Goal: Information Seeking & Learning: Learn about a topic

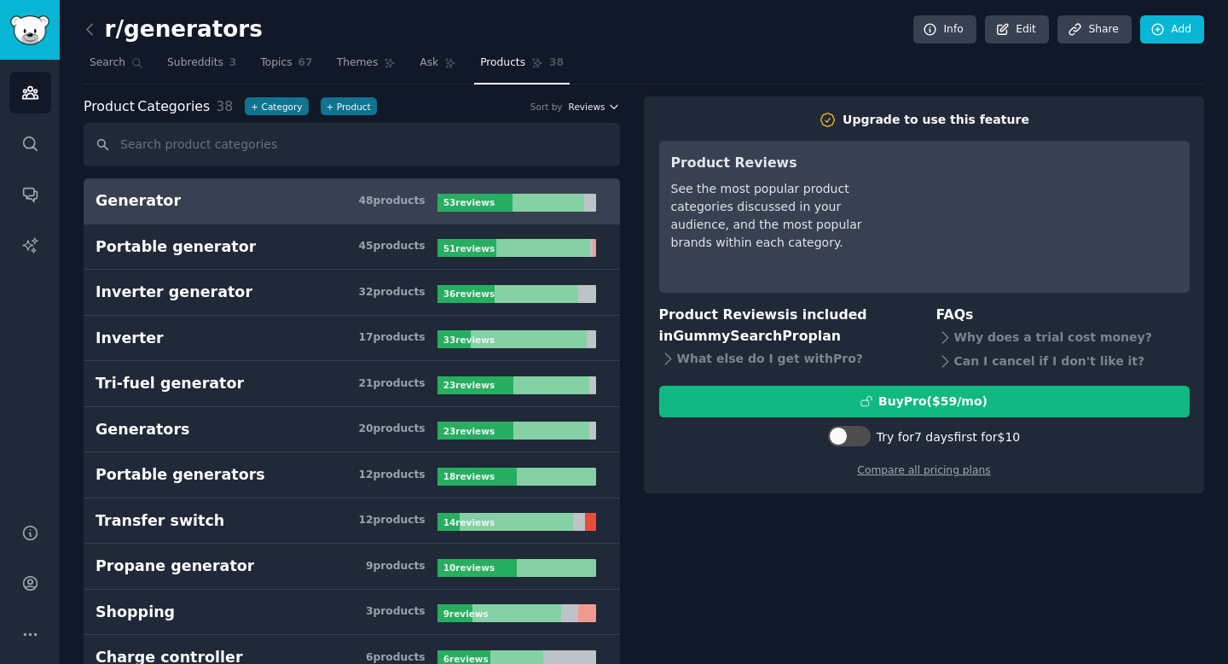
click at [597, 107] on span "Reviews" at bounding box center [587, 107] width 37 height 12
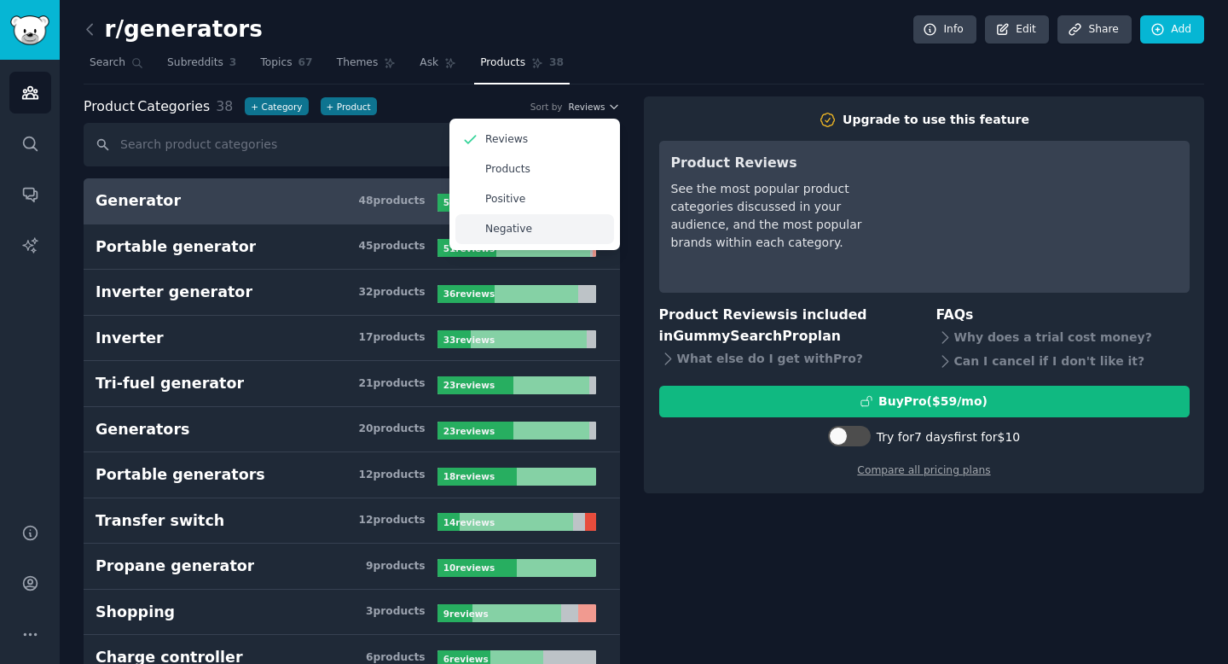
click at [531, 228] on div "Negative" at bounding box center [535, 229] width 159 height 30
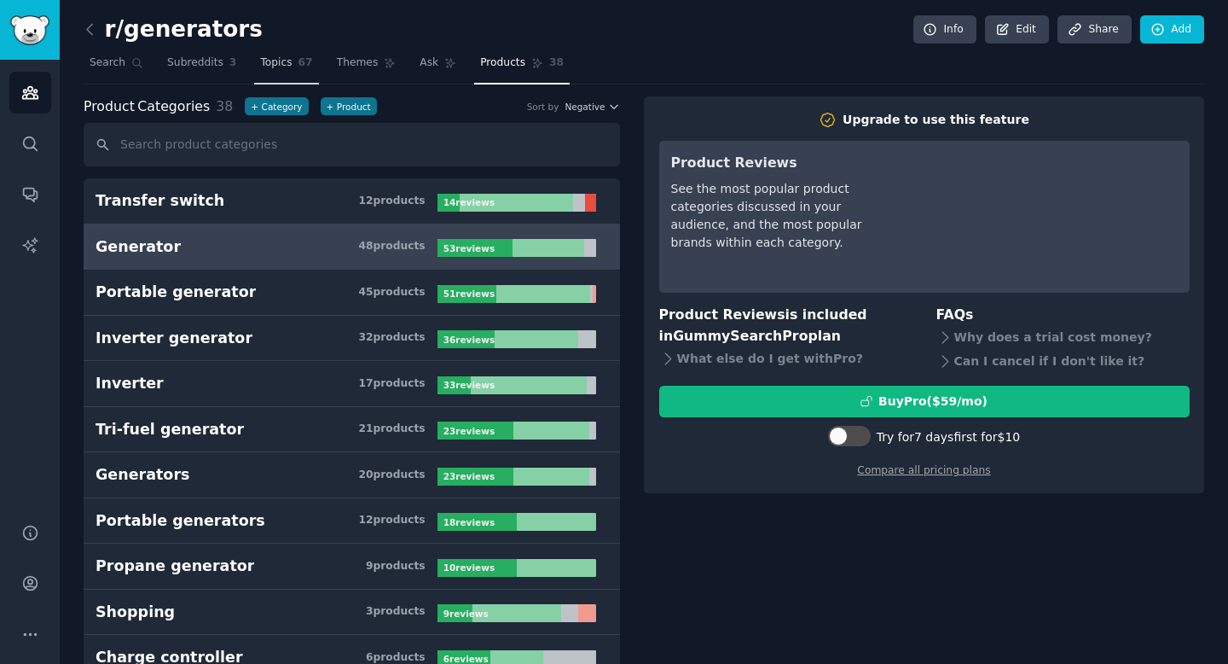
click at [280, 61] on span "Topics" at bounding box center [276, 62] width 32 height 15
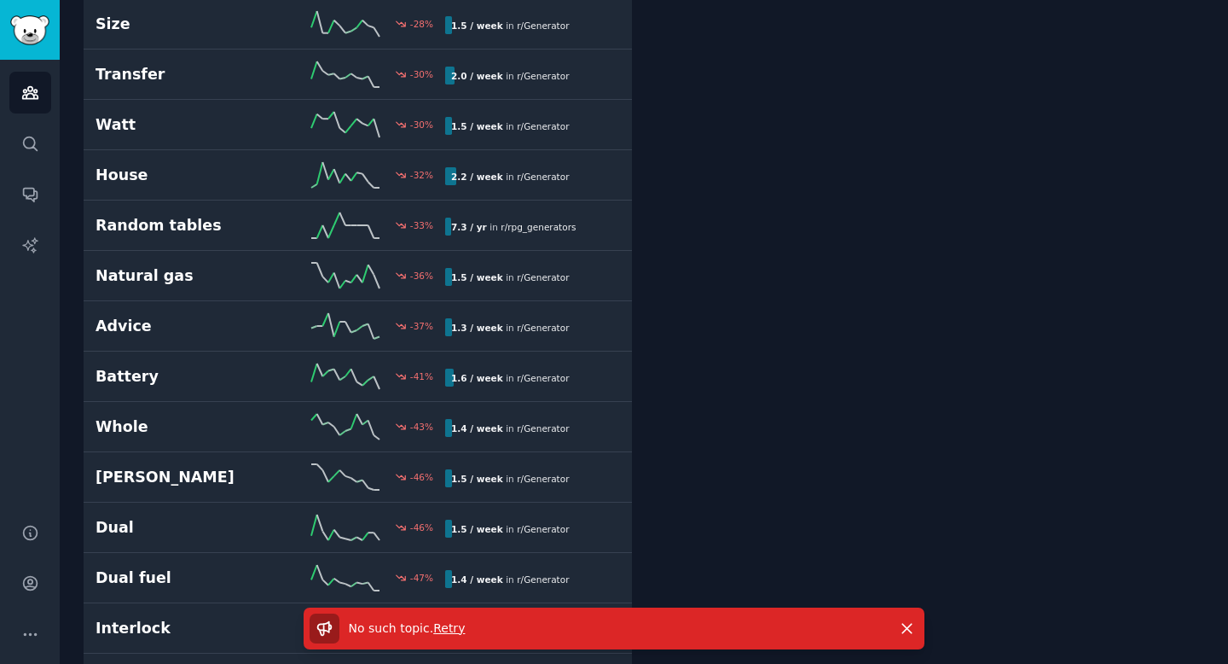
scroll to position [2917, 0]
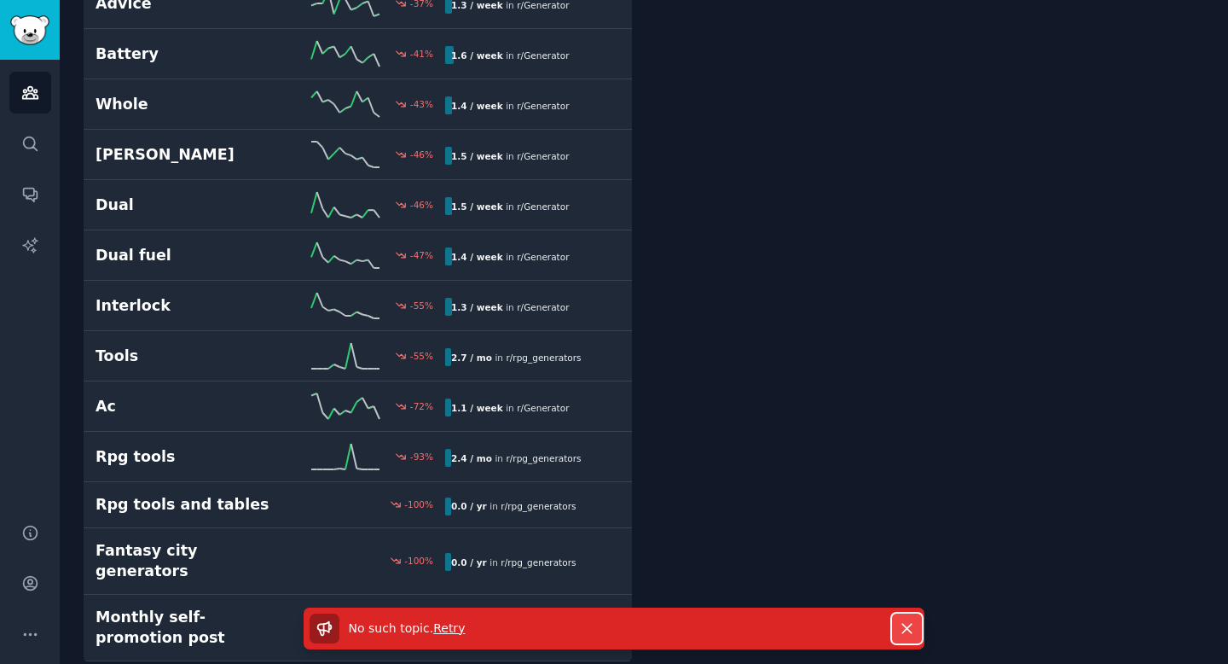
click at [908, 629] on icon "button" at bounding box center [907, 628] width 9 height 9
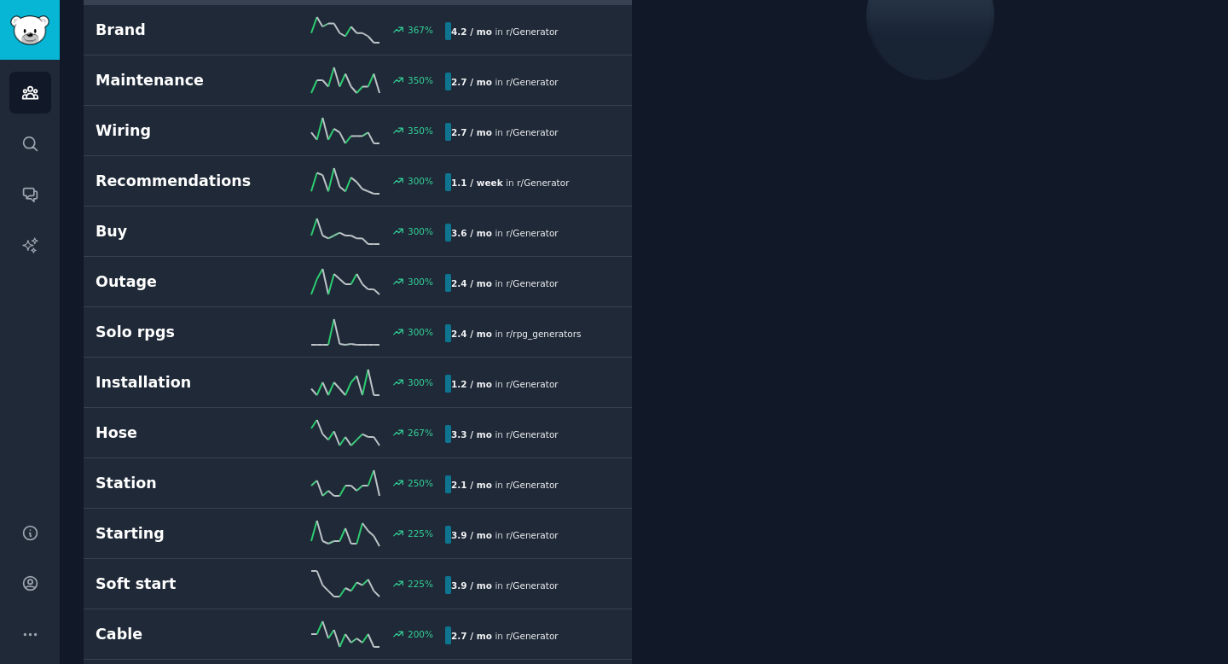
scroll to position [0, 0]
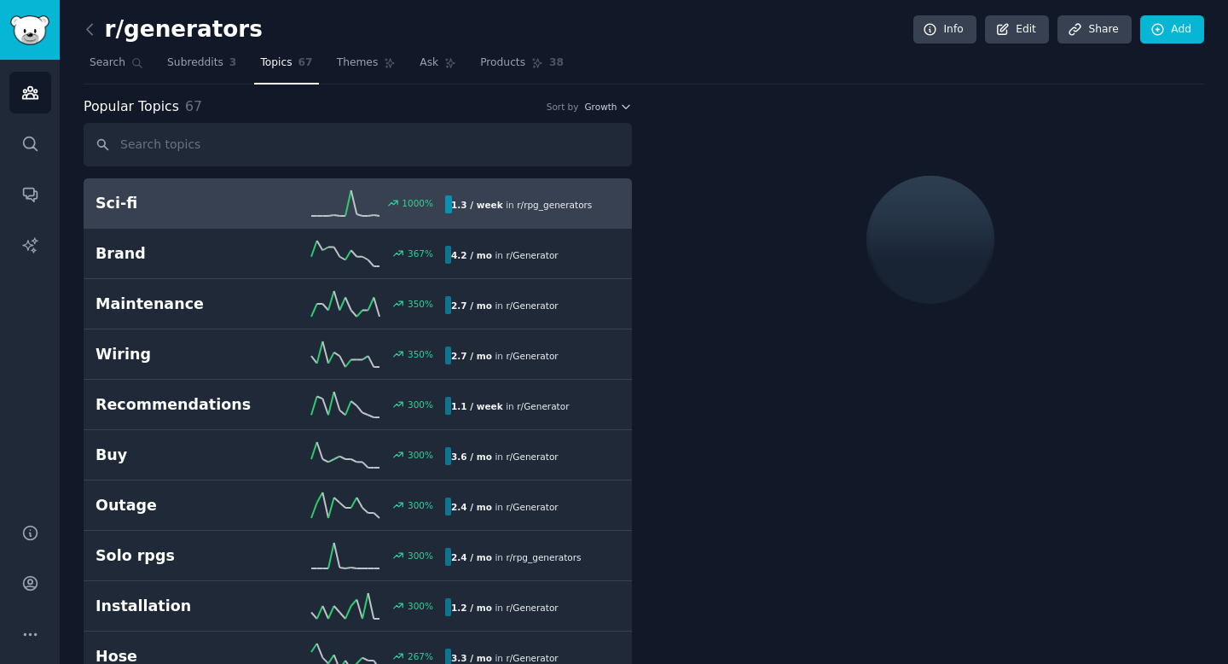
click at [316, 203] on icon at bounding box center [345, 203] width 68 height 26
click at [472, 204] on b "1.3 / week" at bounding box center [477, 205] width 52 height 10
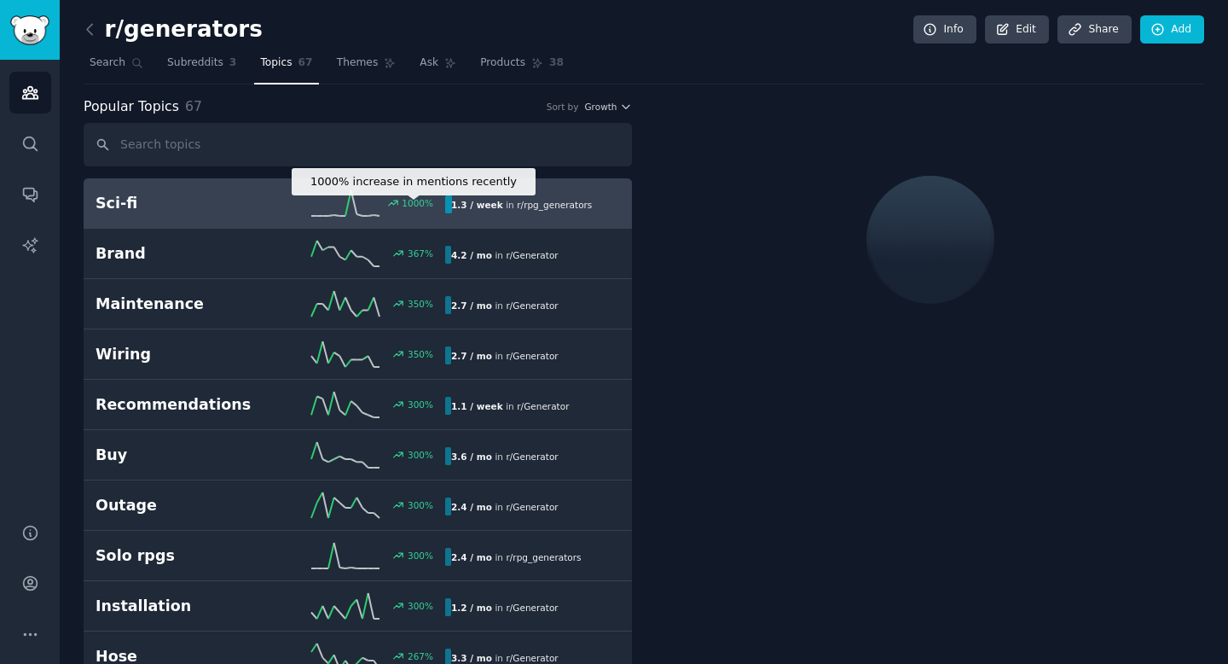
click at [407, 206] on div "1000 %" at bounding box center [418, 203] width 32 height 12
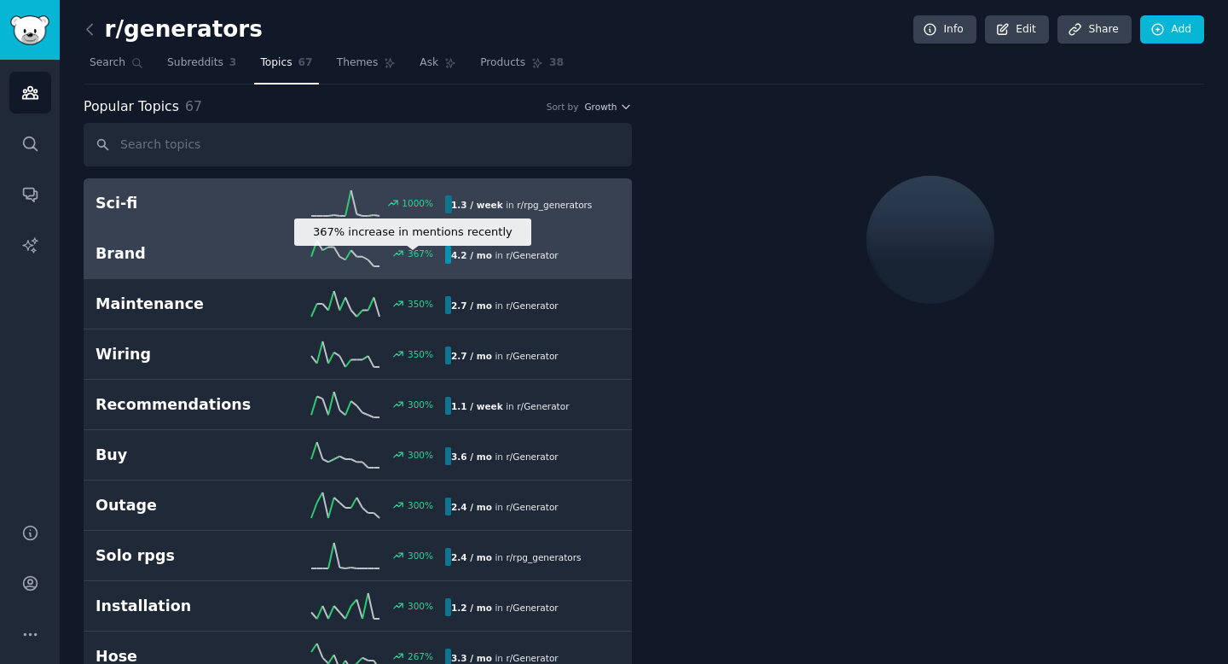
click at [410, 253] on div "367 %" at bounding box center [421, 253] width 26 height 12
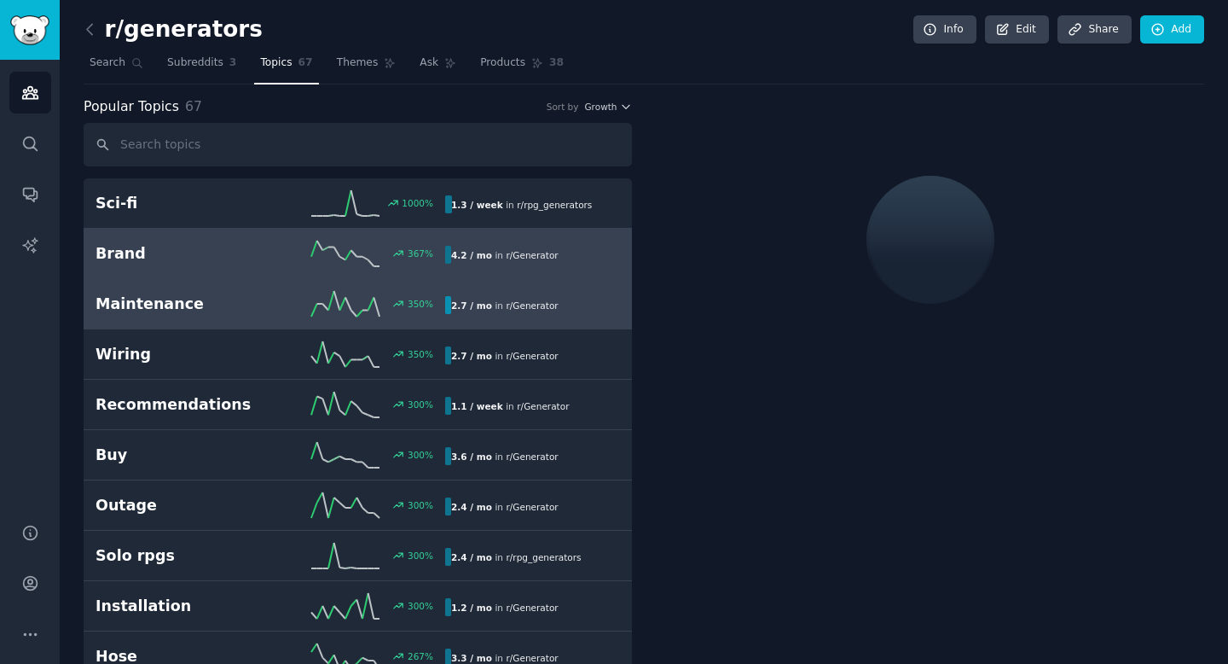
click at [359, 301] on icon at bounding box center [345, 304] width 68 height 26
